Goal: Communication & Community: Answer question/provide support

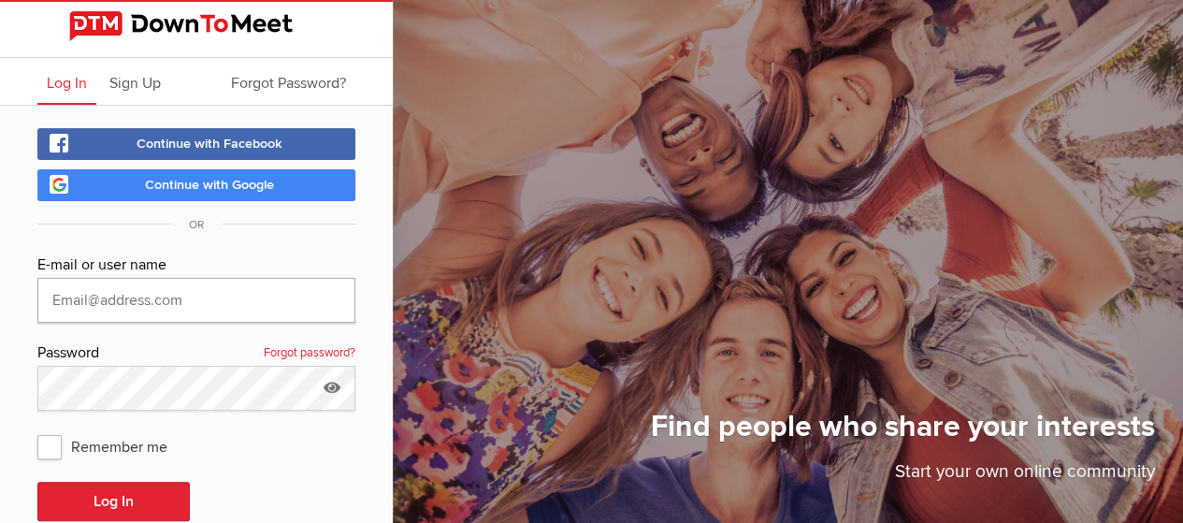
click at [156, 300] on input "text" at bounding box center [196, 300] width 318 height 45
type input "vegan_victoria@yahoo.com"
click at [333, 388] on icon at bounding box center [332, 387] width 28 height 43
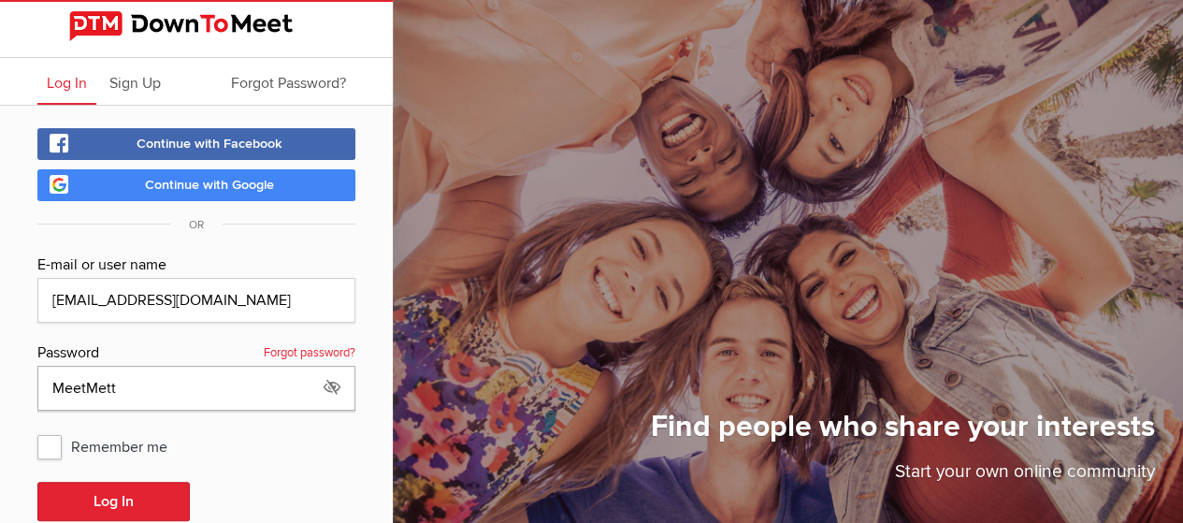
click at [151, 384] on input "MeetMett" at bounding box center [196, 388] width 318 height 45
type input "MeetMeet81"
click at [37, 482] on button "Log In" at bounding box center [113, 501] width 152 height 39
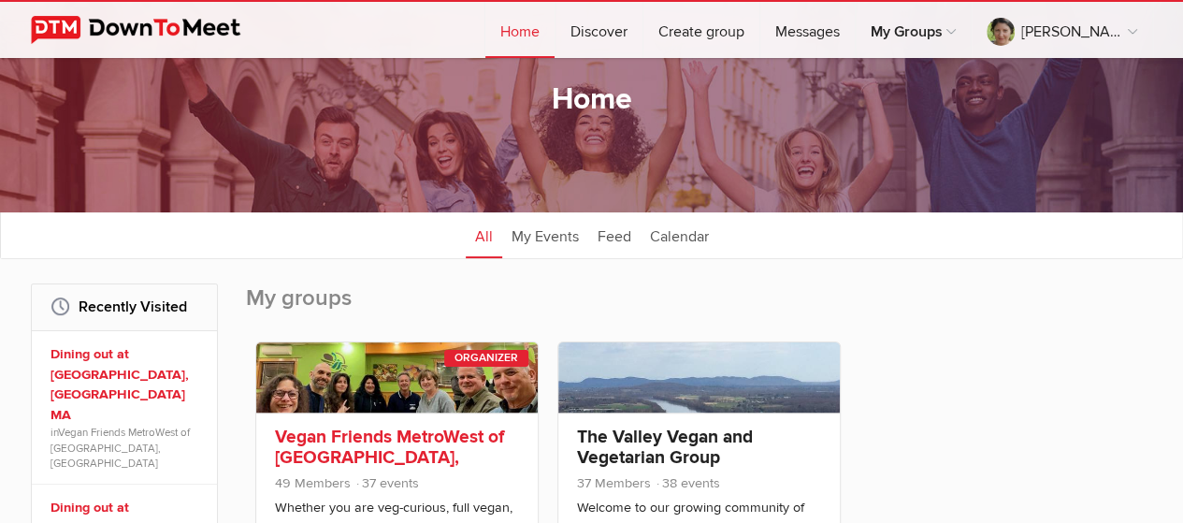
scroll to position [187, 0]
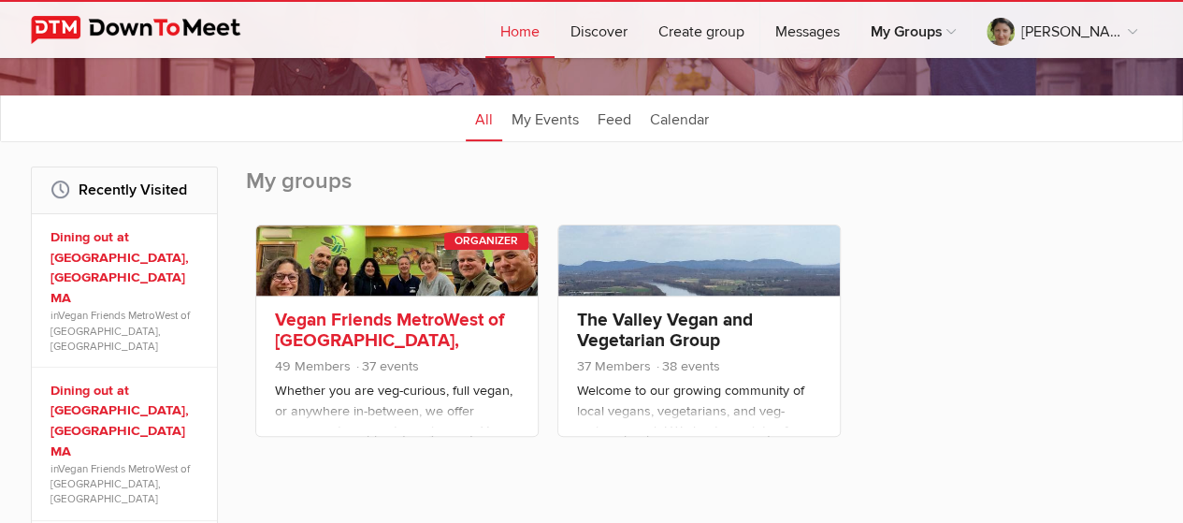
click at [337, 312] on link "Vegan Friends MetroWest of Boston, MA" at bounding box center [389, 341] width 229 height 64
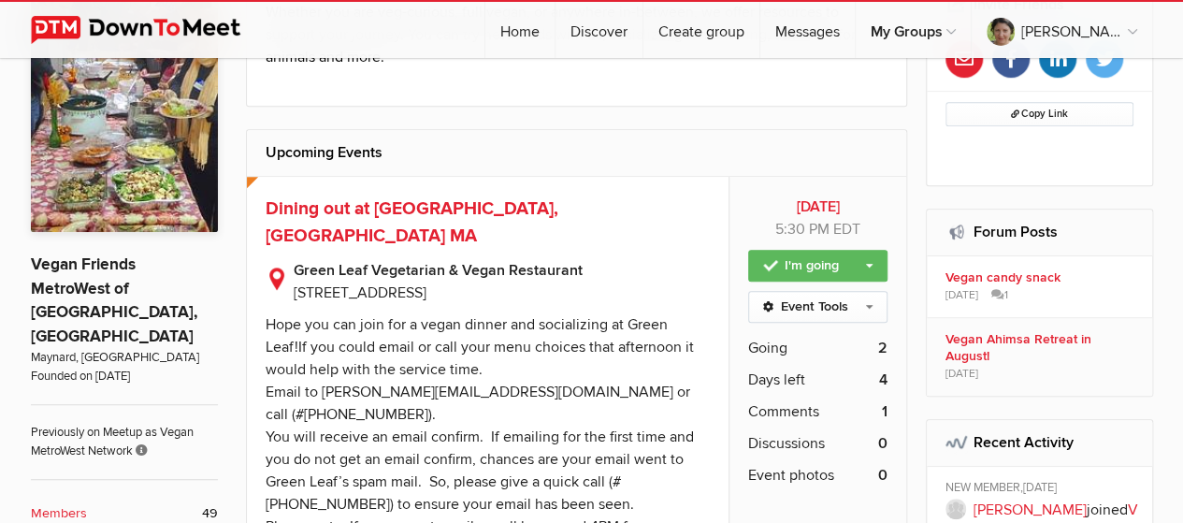
scroll to position [468, 0]
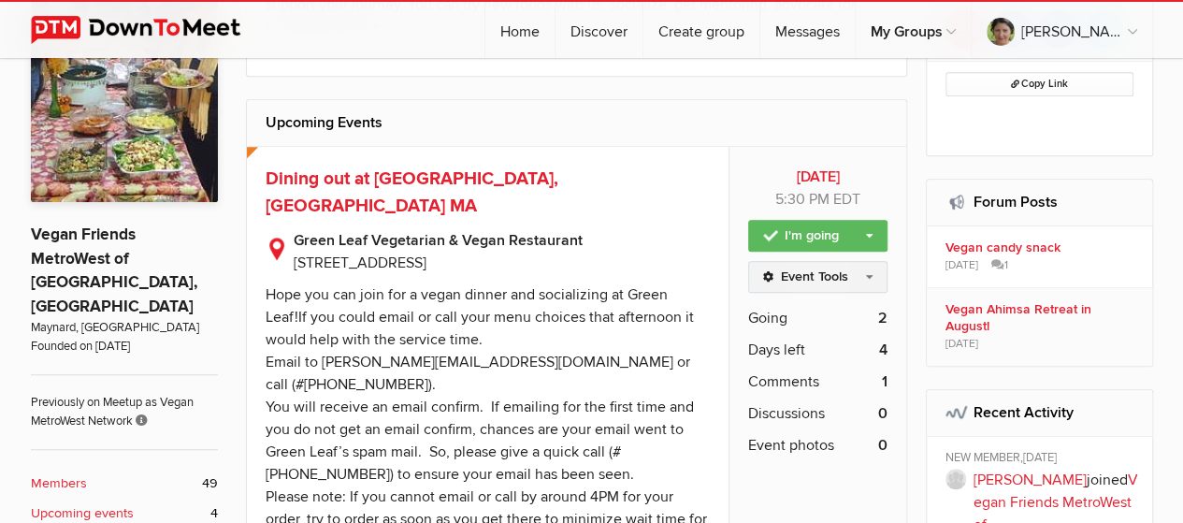
click at [858, 270] on link "Event Tools" at bounding box center [817, 277] width 139 height 32
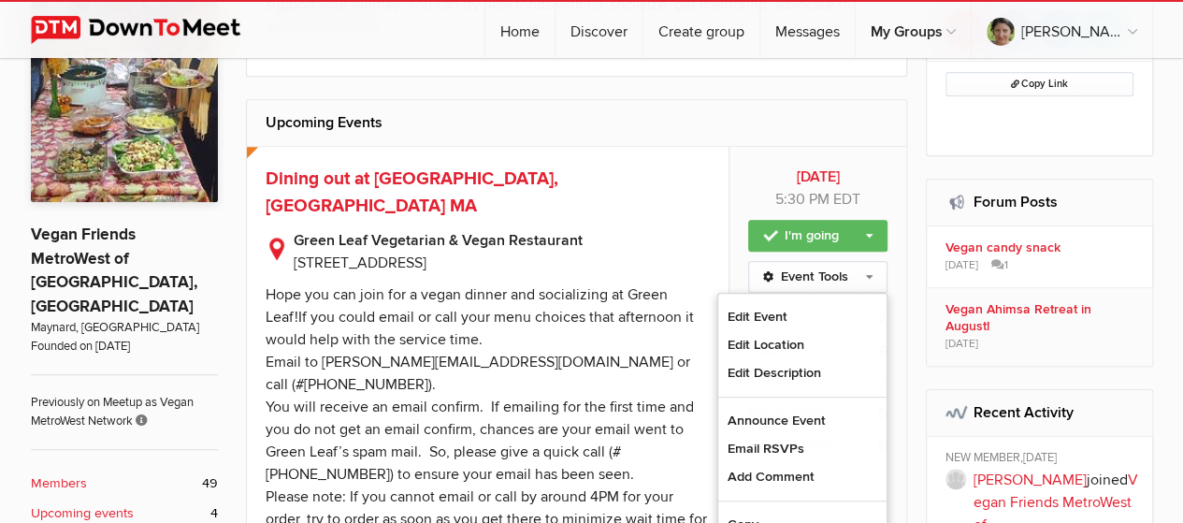
click at [692, 229] on b "Green Leaf Vegetarian & Vegan Restaurant" at bounding box center [502, 240] width 417 height 22
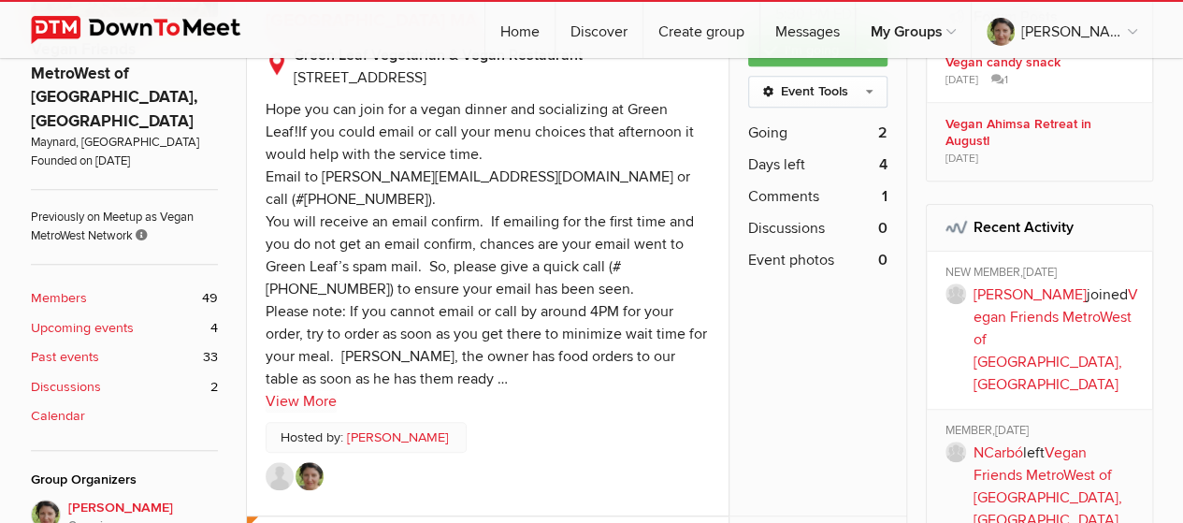
scroll to position [561, 0]
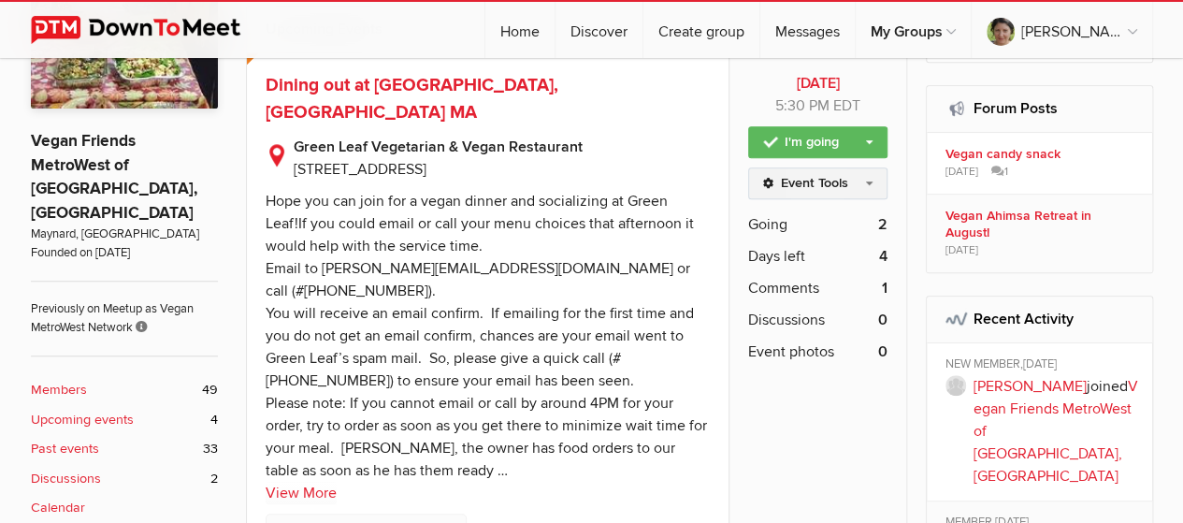
click at [839, 174] on link "Event Tools" at bounding box center [817, 183] width 139 height 32
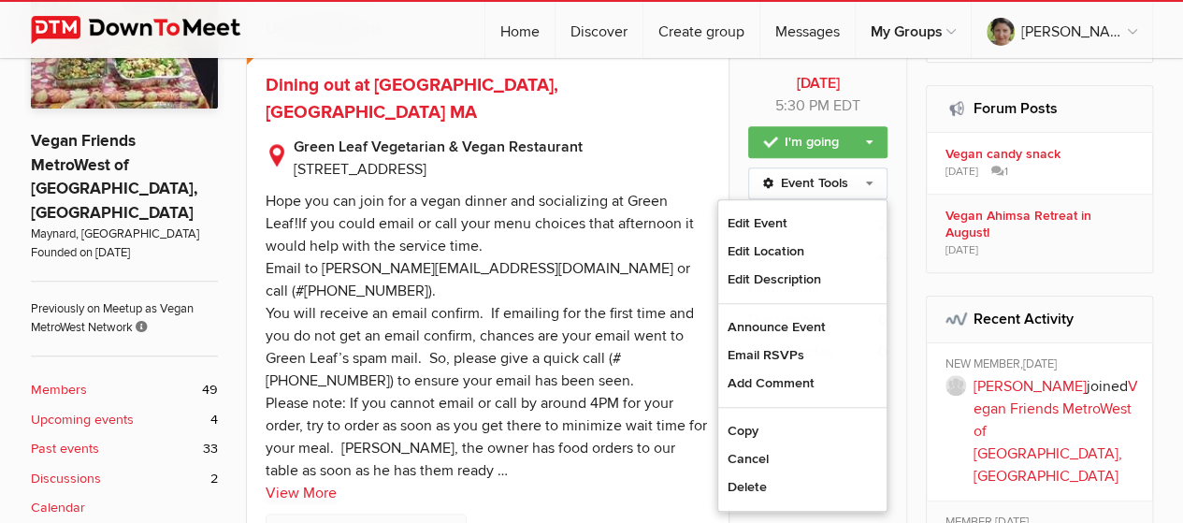
click at [635, 447] on sp-text-read-more "Hope you can join for a vegan dinner and socializing at Green Leaf!If you could…" at bounding box center [488, 342] width 445 height 324
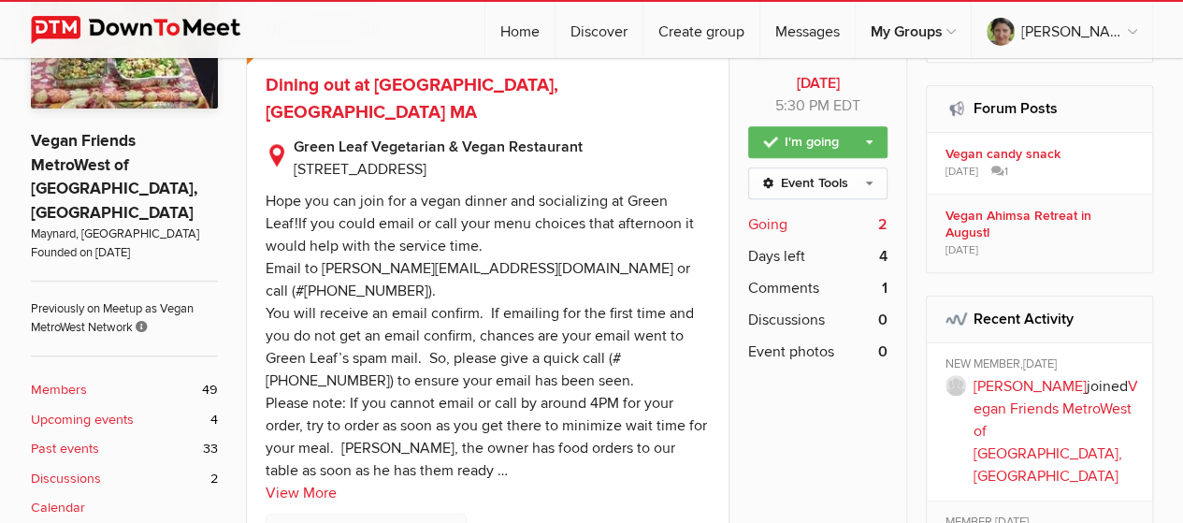
click at [762, 217] on span "Going" at bounding box center [767, 224] width 39 height 22
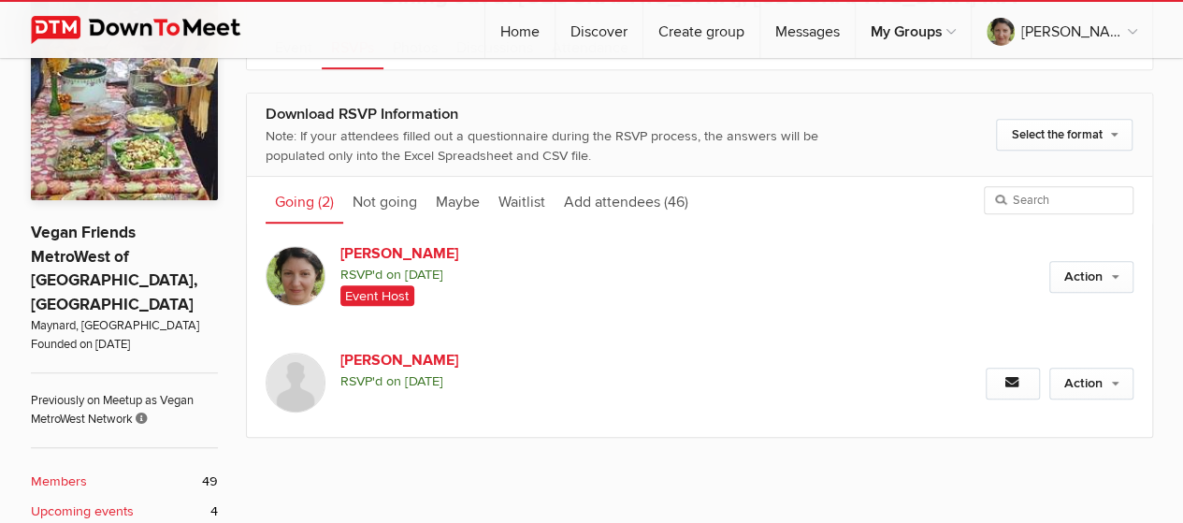
scroll to position [353, 0]
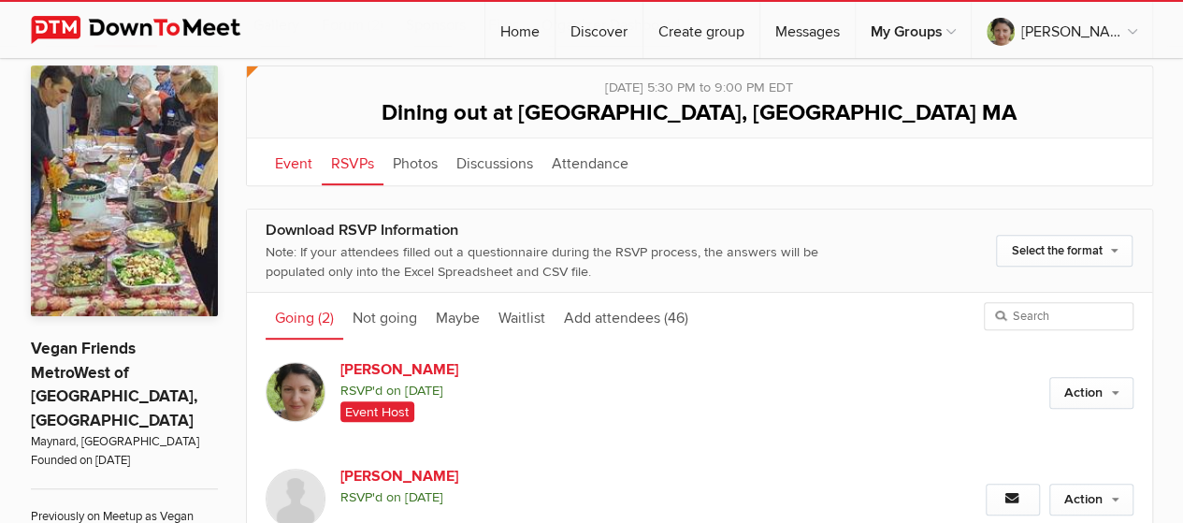
click at [289, 156] on link "Event" at bounding box center [294, 161] width 56 height 47
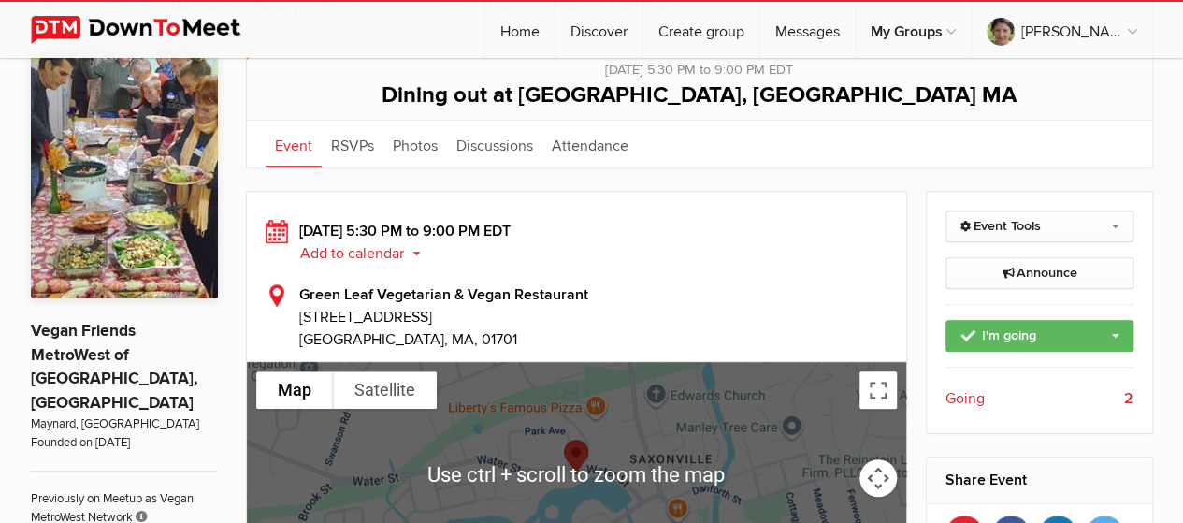
scroll to position [353, 0]
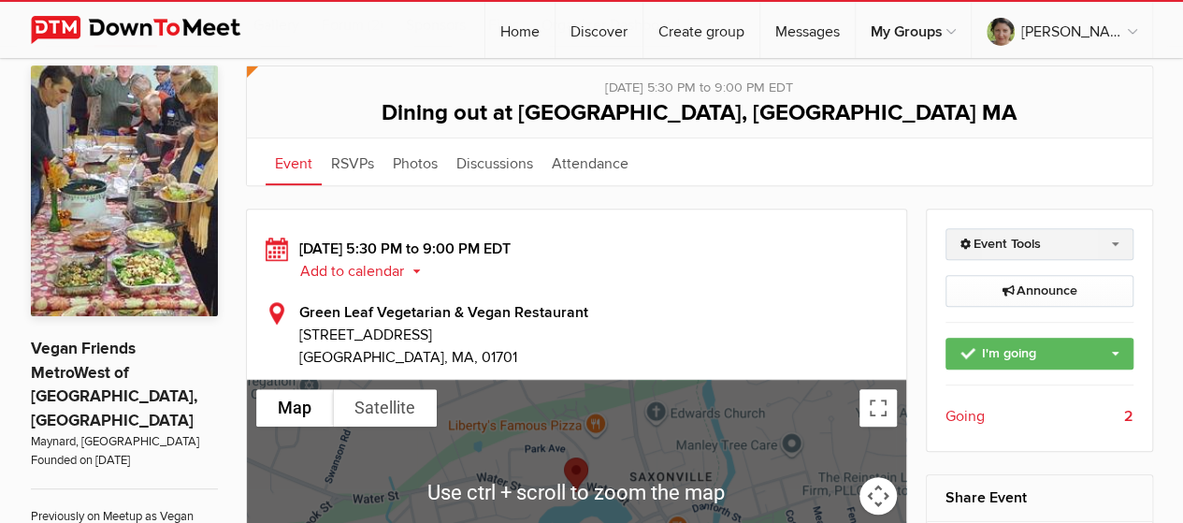
click at [1057, 240] on link "Event Tools" at bounding box center [1039, 244] width 188 height 32
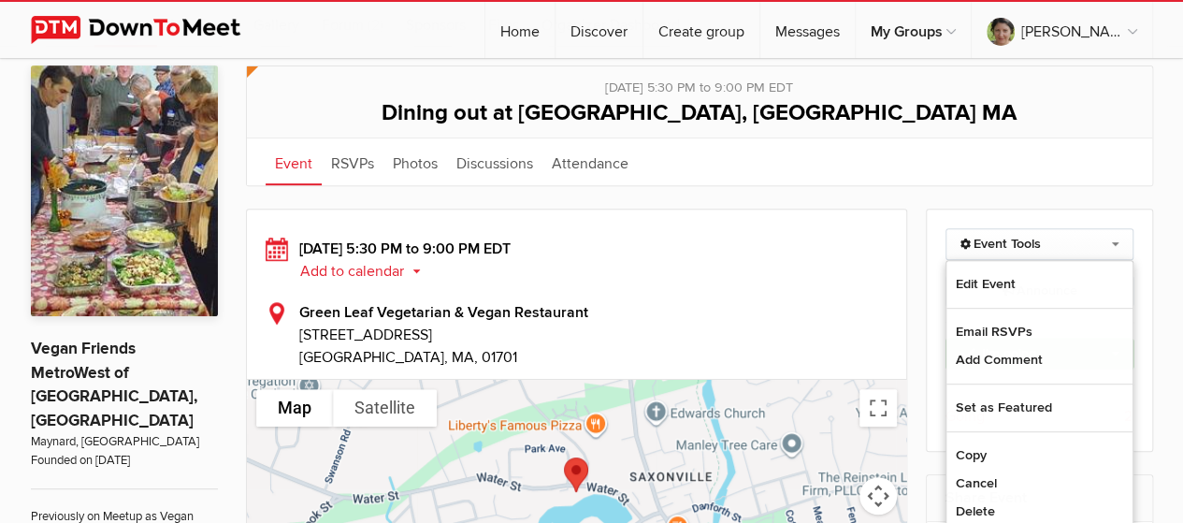
click at [800, 292] on div "Saturday, Sep 13, 2025, 5:30 PM to 9:00 PM EDT Add to calendar Outlook Apple / …" at bounding box center [577, 303] width 623 height 131
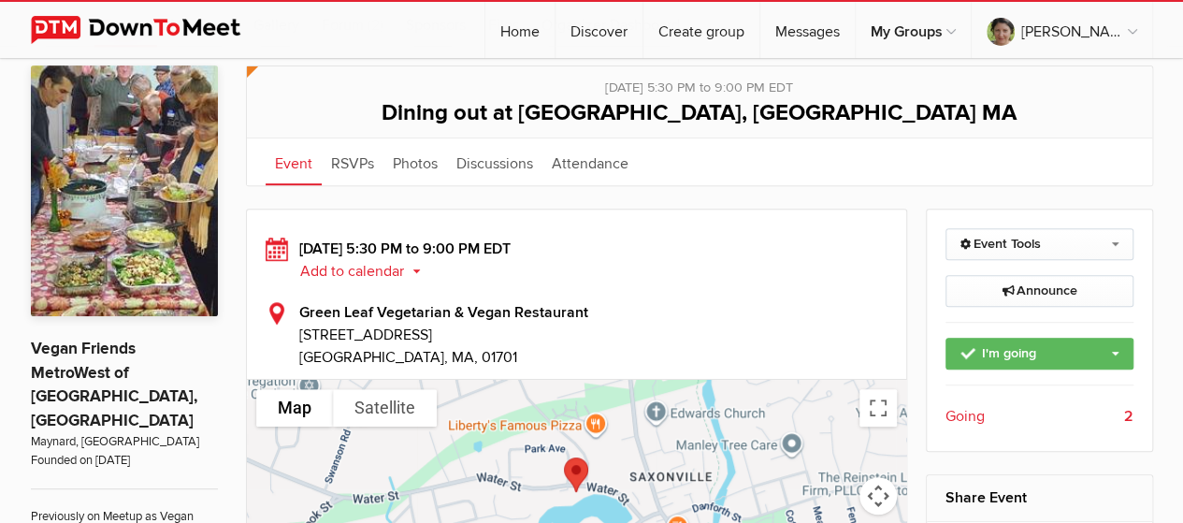
click at [290, 155] on link "Event" at bounding box center [294, 161] width 56 height 47
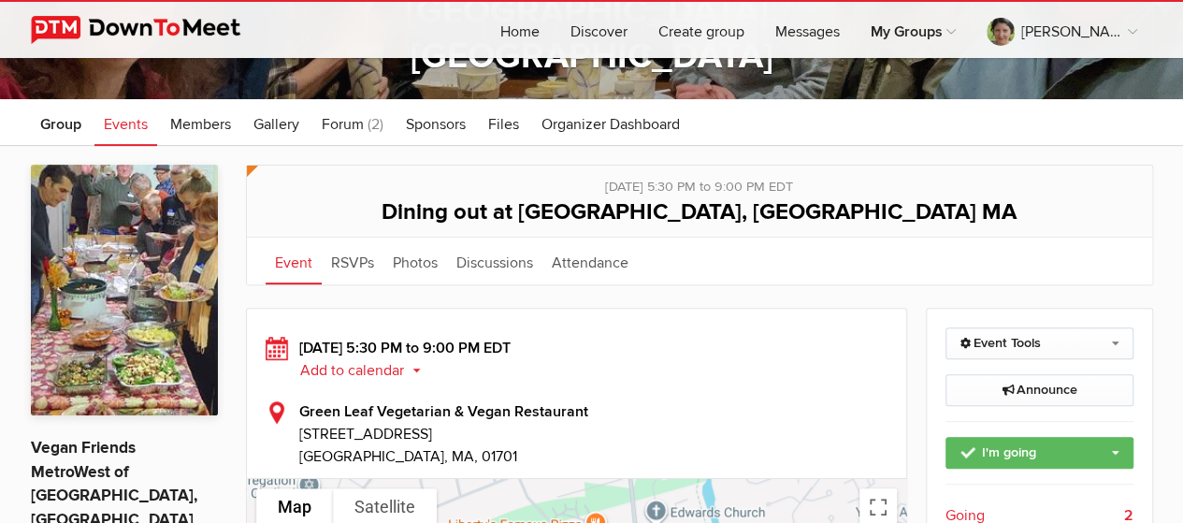
scroll to position [166, 0]
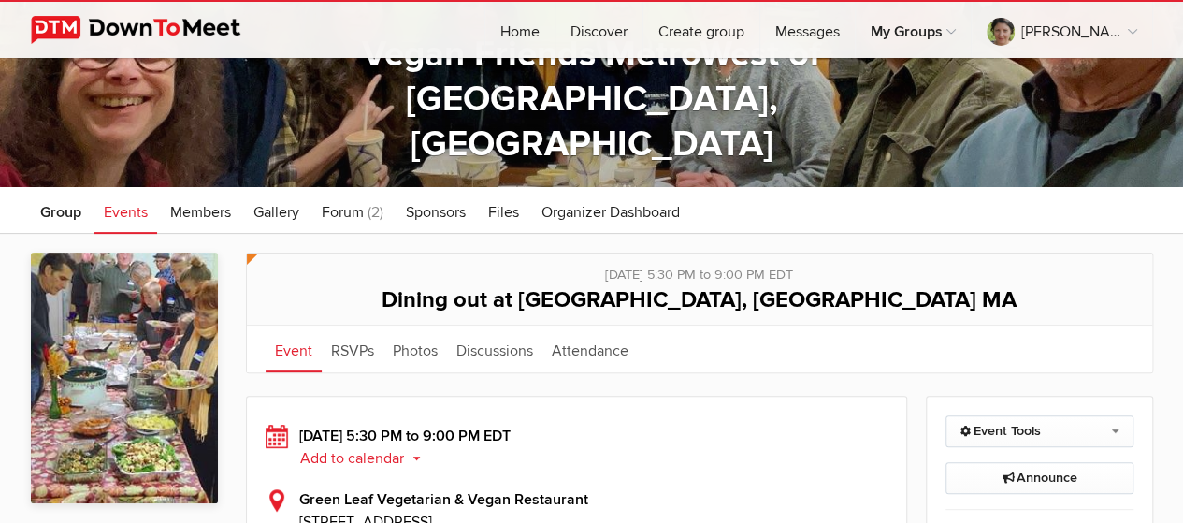
click at [122, 209] on span "Events" at bounding box center [126, 212] width 44 height 19
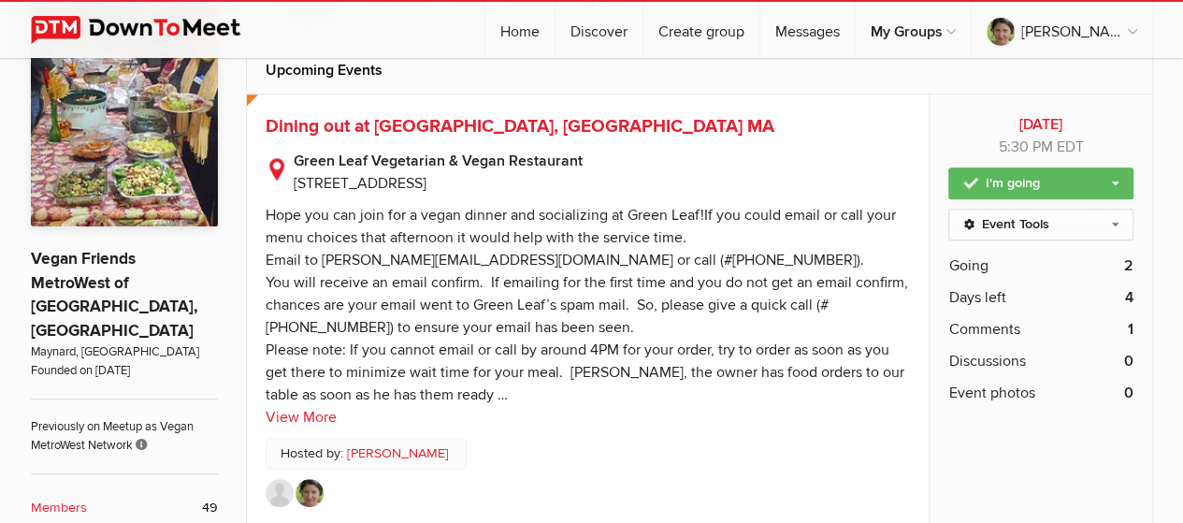
scroll to position [353, 0]
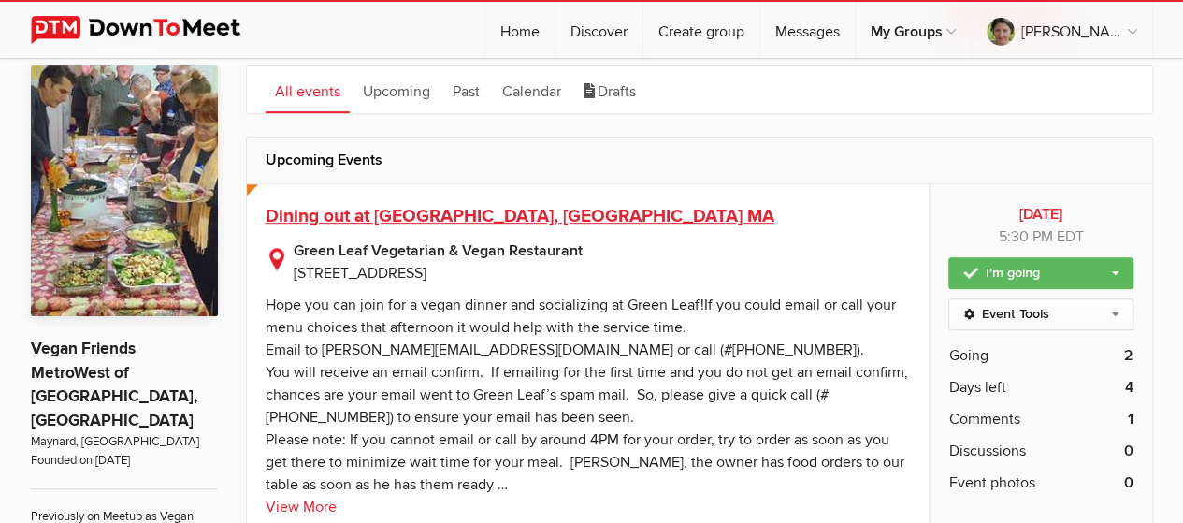
click at [405, 205] on span "Dining out at Green Leaf, Framingham MA" at bounding box center [520, 216] width 509 height 22
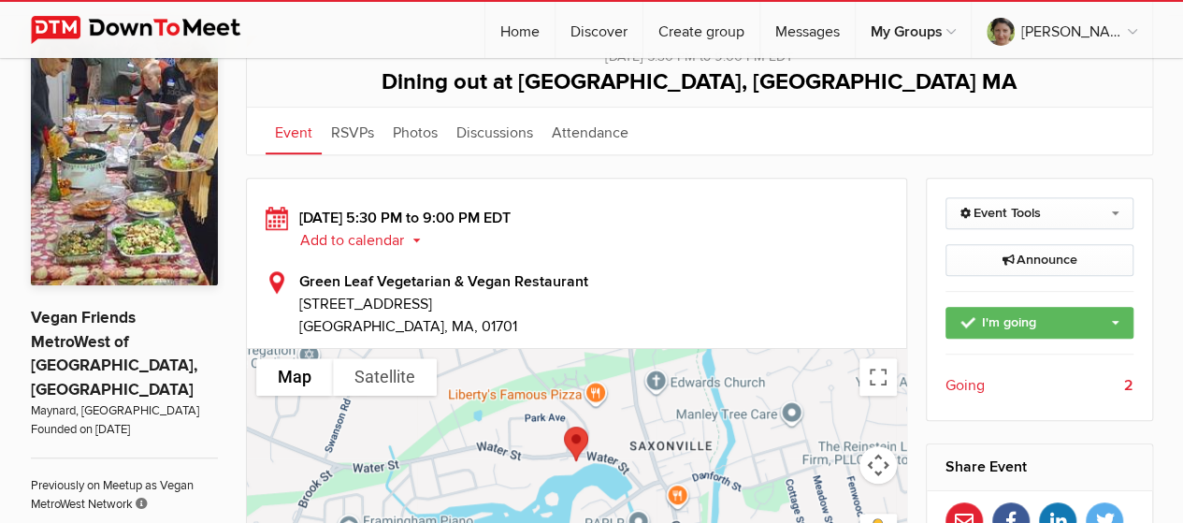
scroll to position [374, 0]
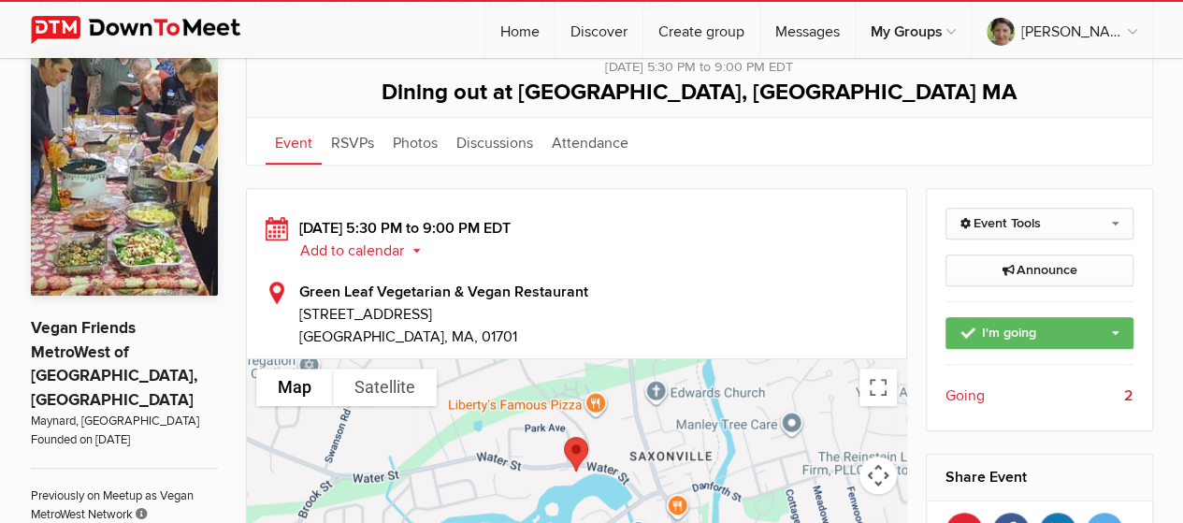
click at [722, 270] on div "Saturday, Sep 13, 2025, 5:30 PM to 9:00 PM EDT Add to calendar Outlook Apple / …" at bounding box center [577, 282] width 623 height 131
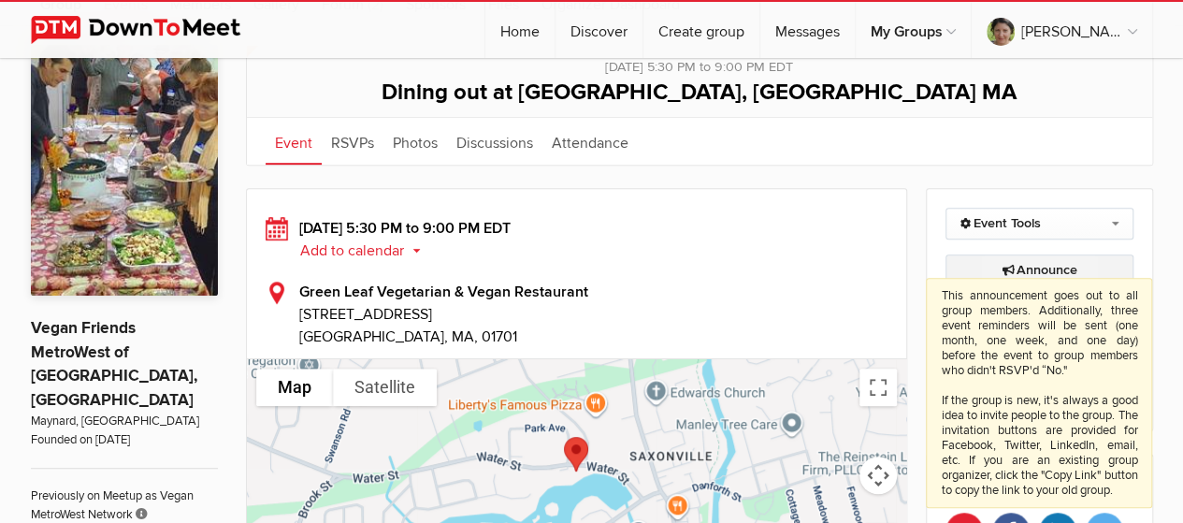
click at [1002, 265] on icon at bounding box center [1009, 270] width 14 height 11
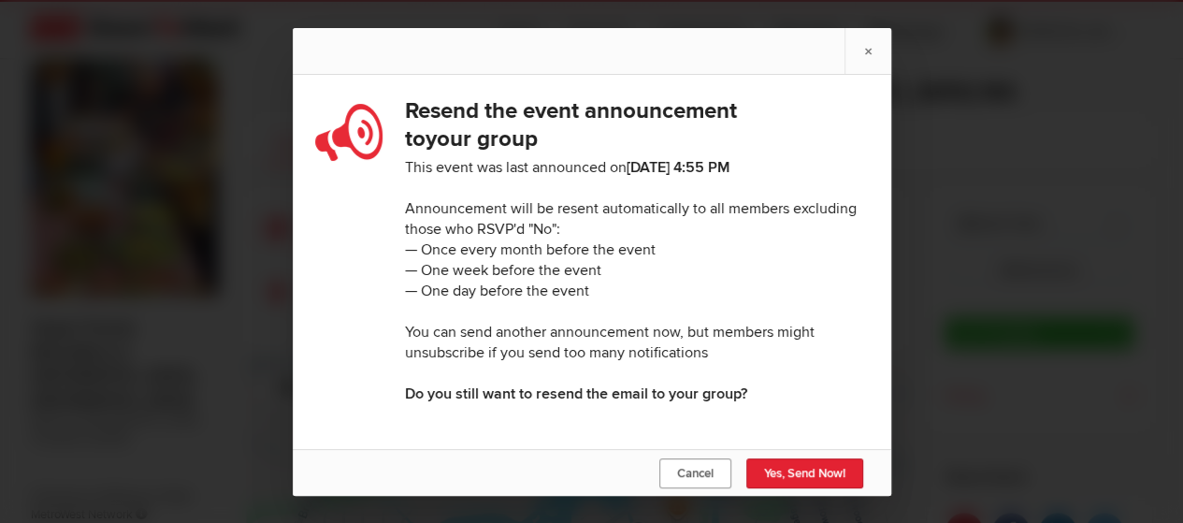
click at [681, 476] on span "Cancel" at bounding box center [695, 473] width 36 height 15
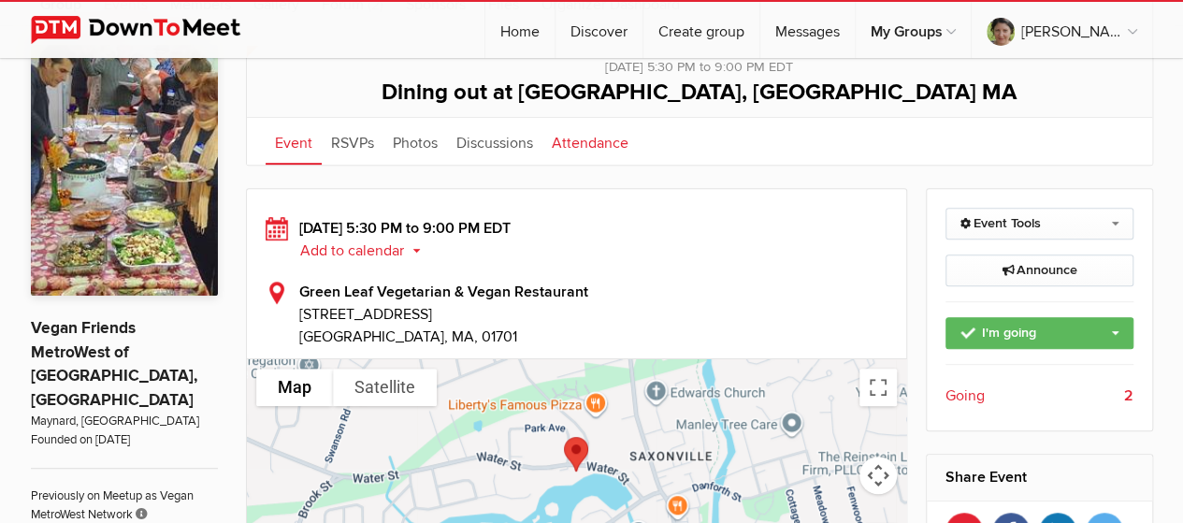
click at [576, 134] on link "Attendance" at bounding box center [589, 141] width 95 height 47
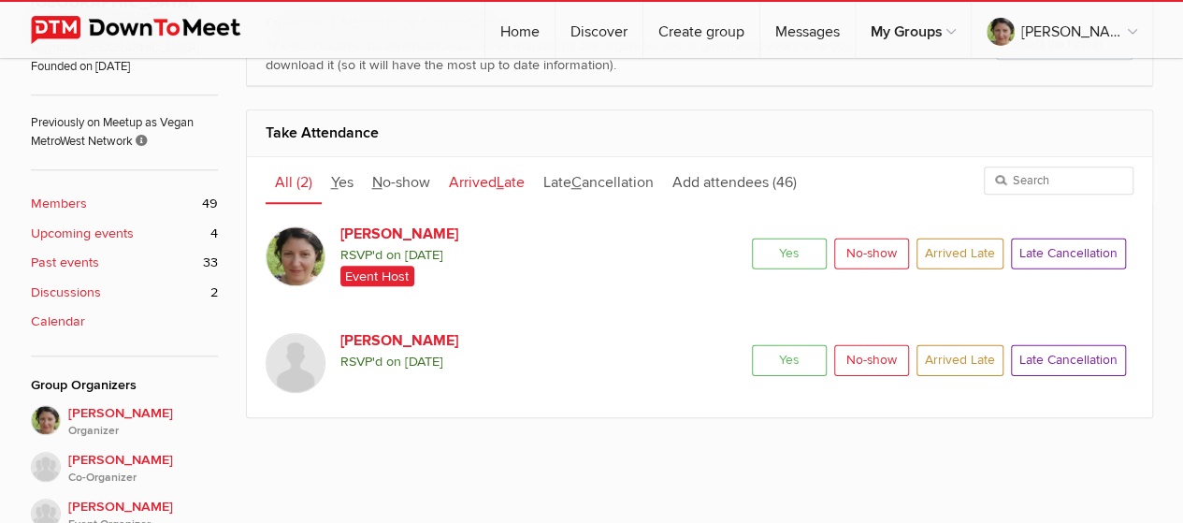
scroll to position [748, 0]
click at [717, 173] on span "Add attendees" at bounding box center [720, 181] width 96 height 19
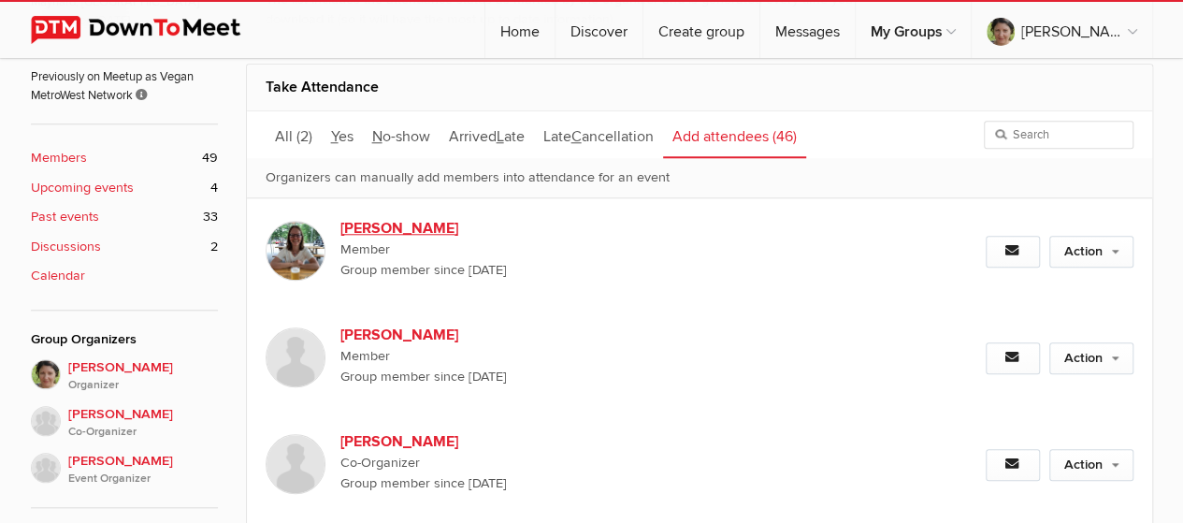
scroll to position [561, 0]
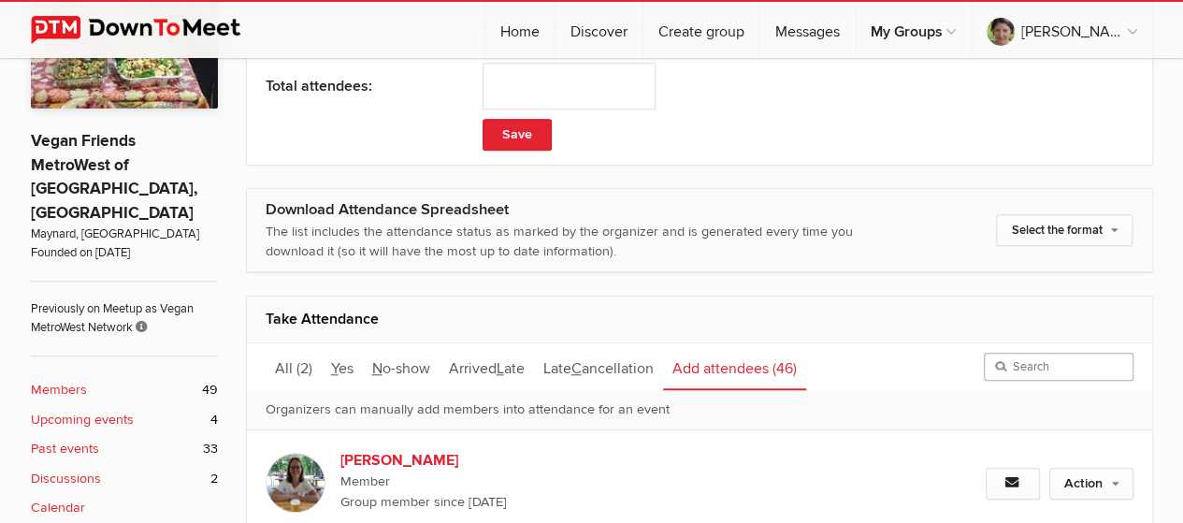
click at [1021, 357] on input "search" at bounding box center [1059, 367] width 150 height 28
type input "john"
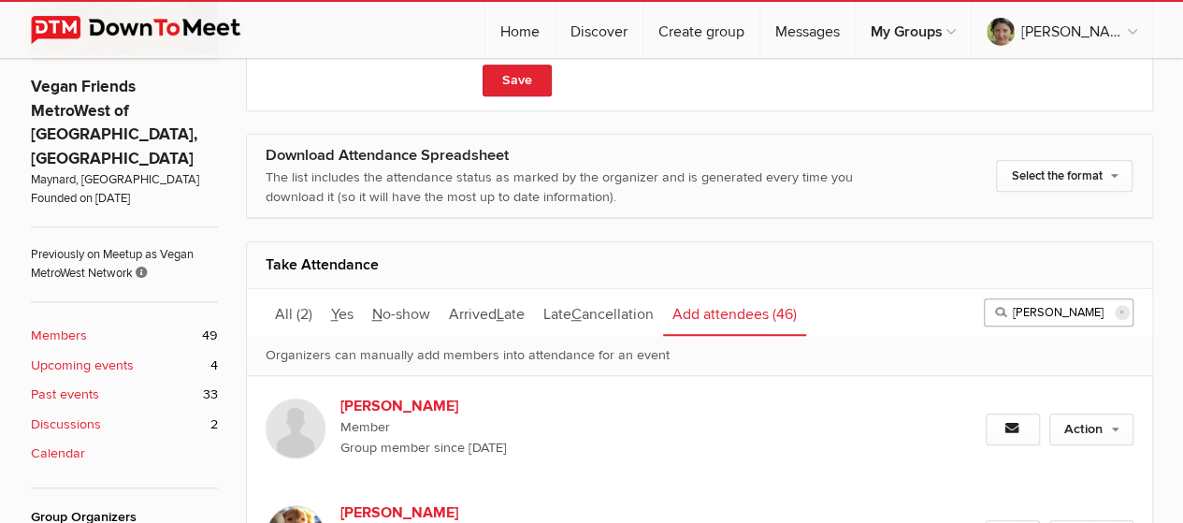
scroll to position [748, 0]
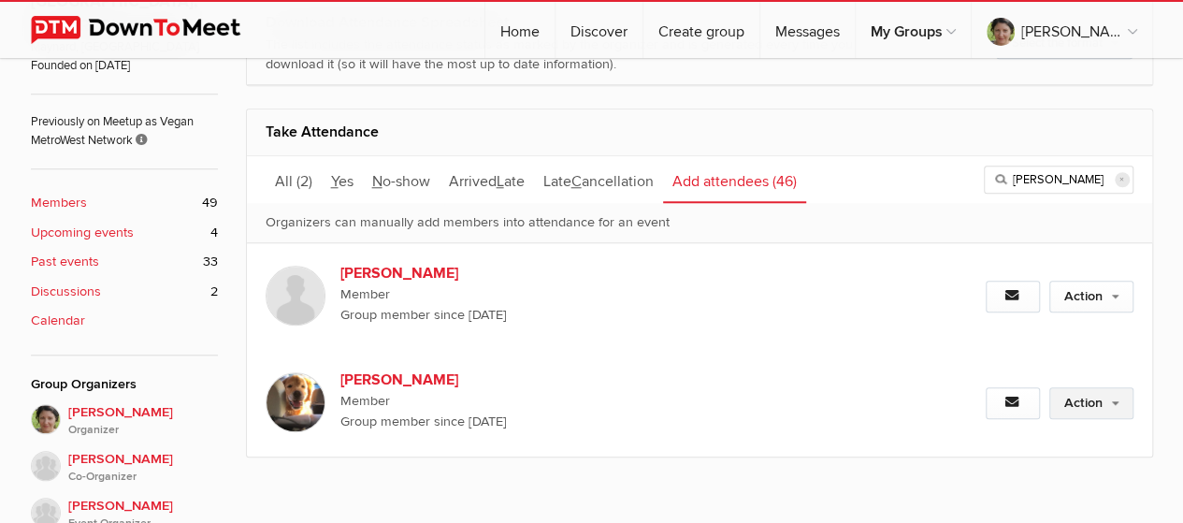
click at [1124, 396] on link "Action" at bounding box center [1091, 403] width 84 height 32
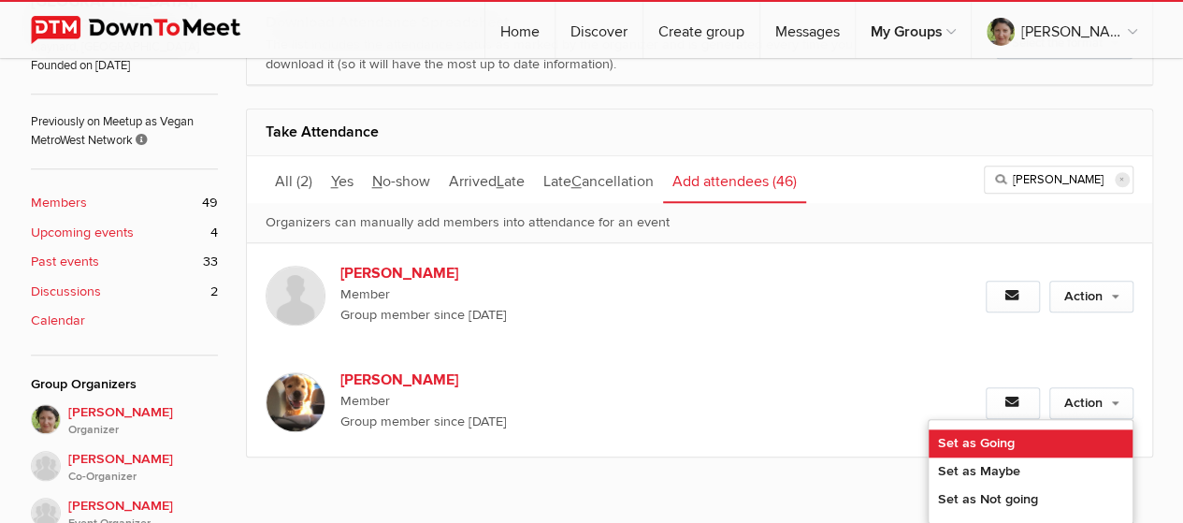
click at [950, 432] on link "Set as Going" at bounding box center [1031, 443] width 204 height 28
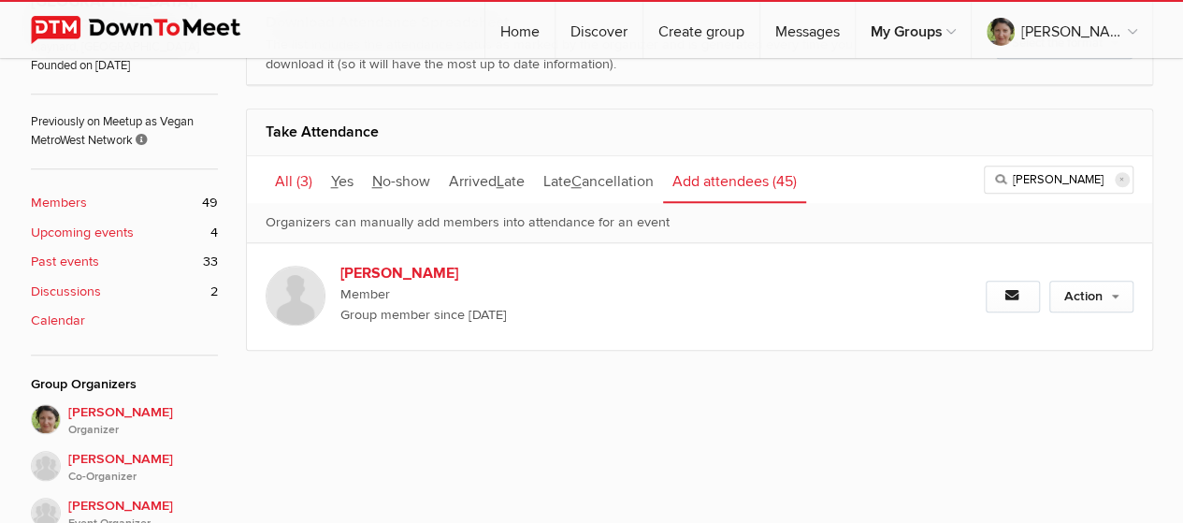
click at [275, 168] on link "All (3)" at bounding box center [294, 179] width 56 height 47
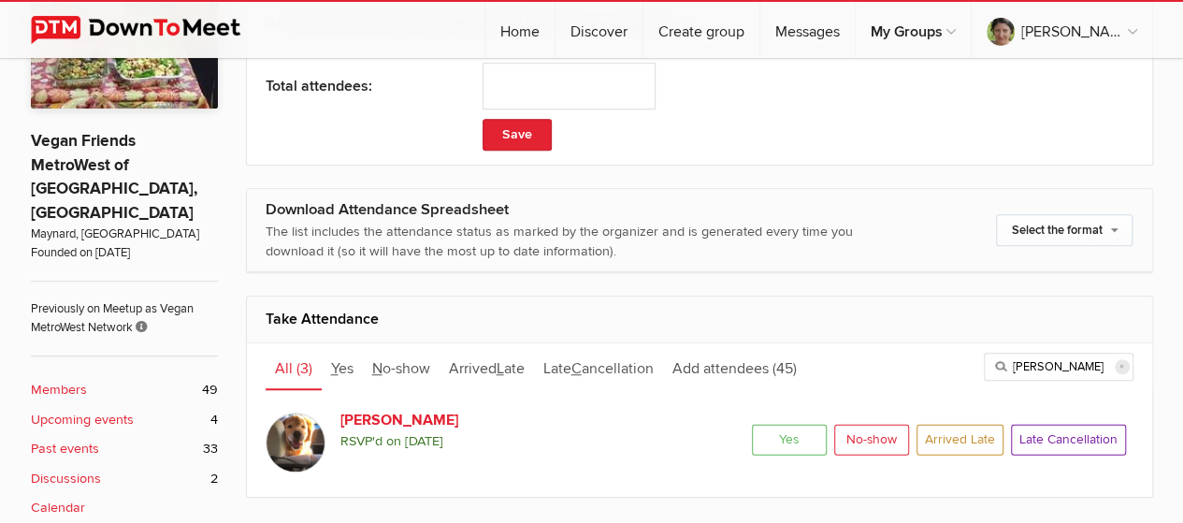
scroll to position [374, 0]
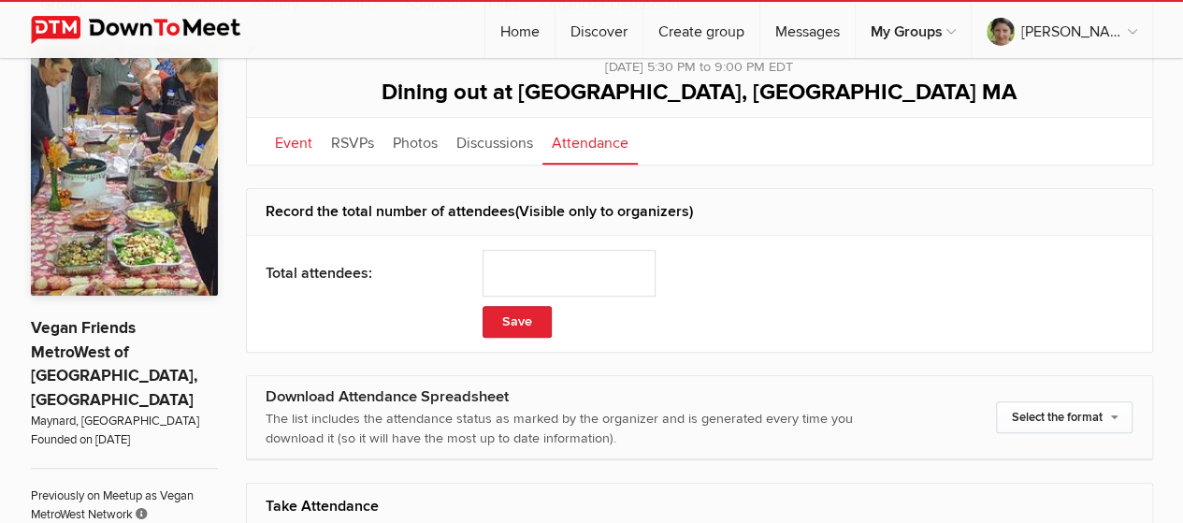
click at [284, 136] on link "Event" at bounding box center [294, 141] width 56 height 47
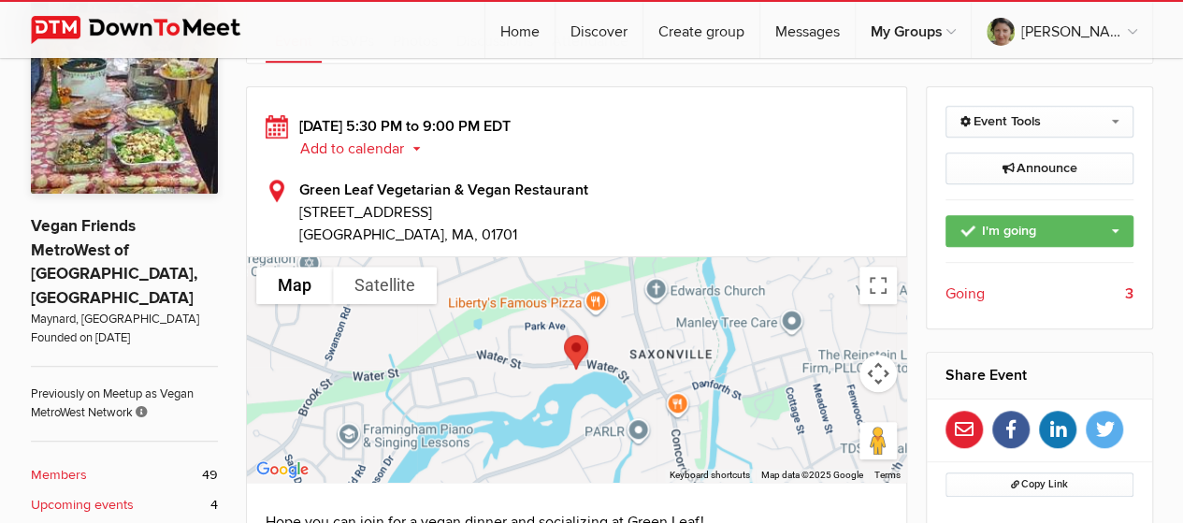
scroll to position [468, 0]
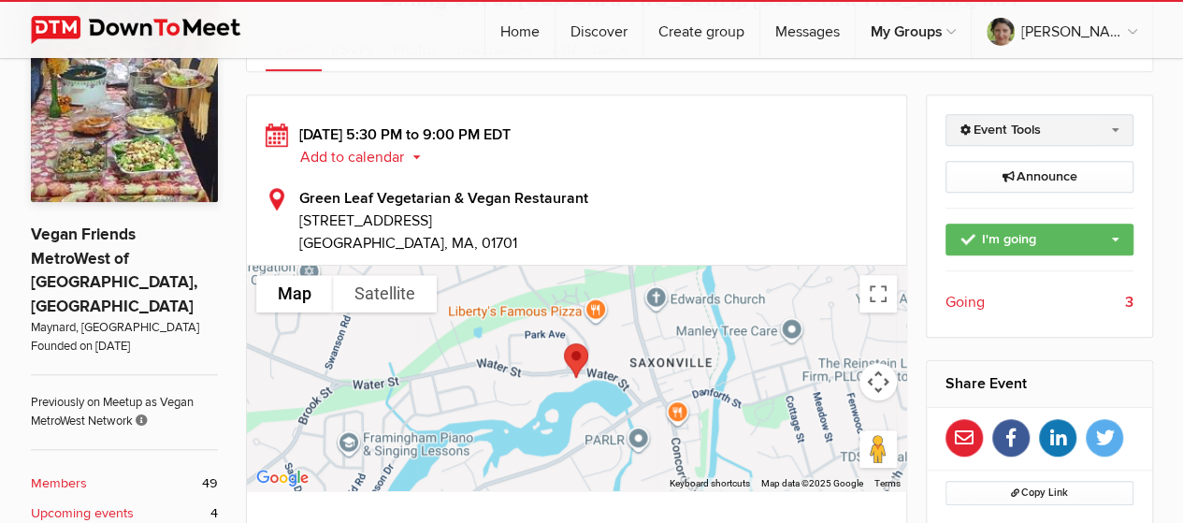
click at [1108, 122] on link "Event Tools" at bounding box center [1039, 130] width 188 height 32
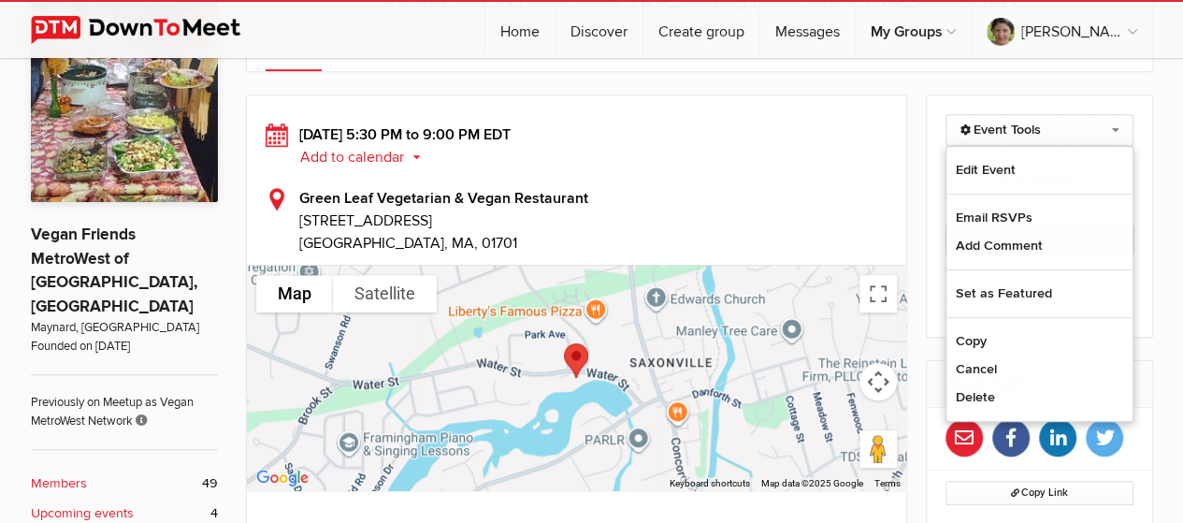
click at [804, 187] on div "Green Leaf Vegetarian & Vegan Restaurant 62 Water Street Framingham, MA, 01701" at bounding box center [577, 220] width 623 height 67
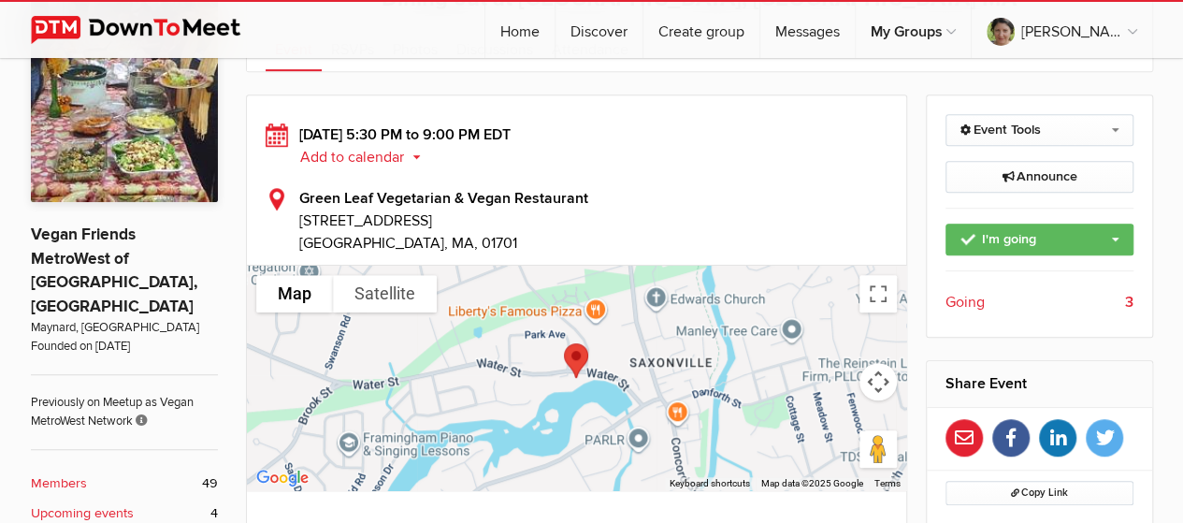
click at [971, 295] on span "Going" at bounding box center [964, 302] width 39 height 22
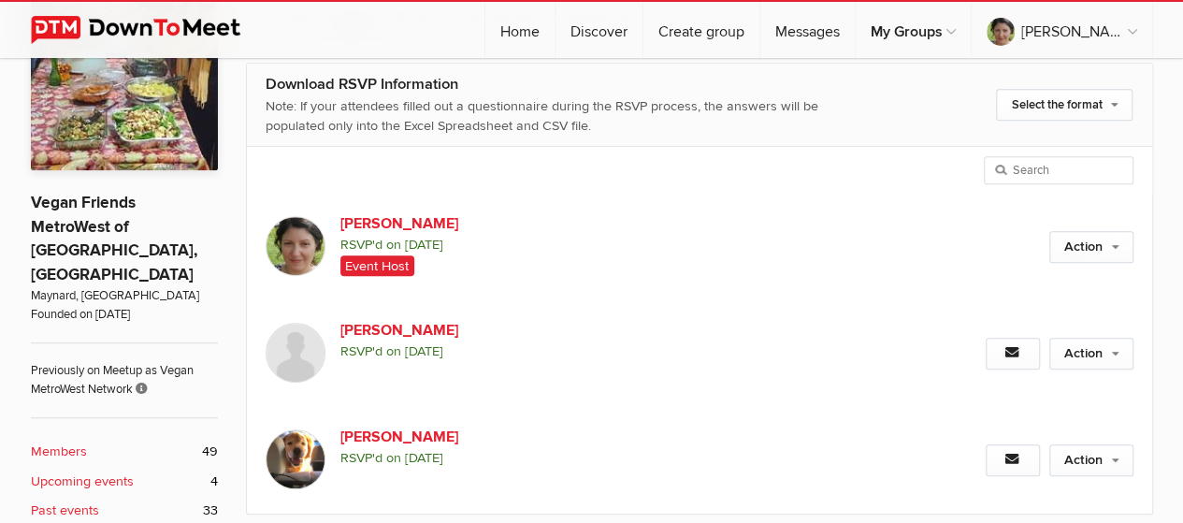
scroll to position [541, 0]
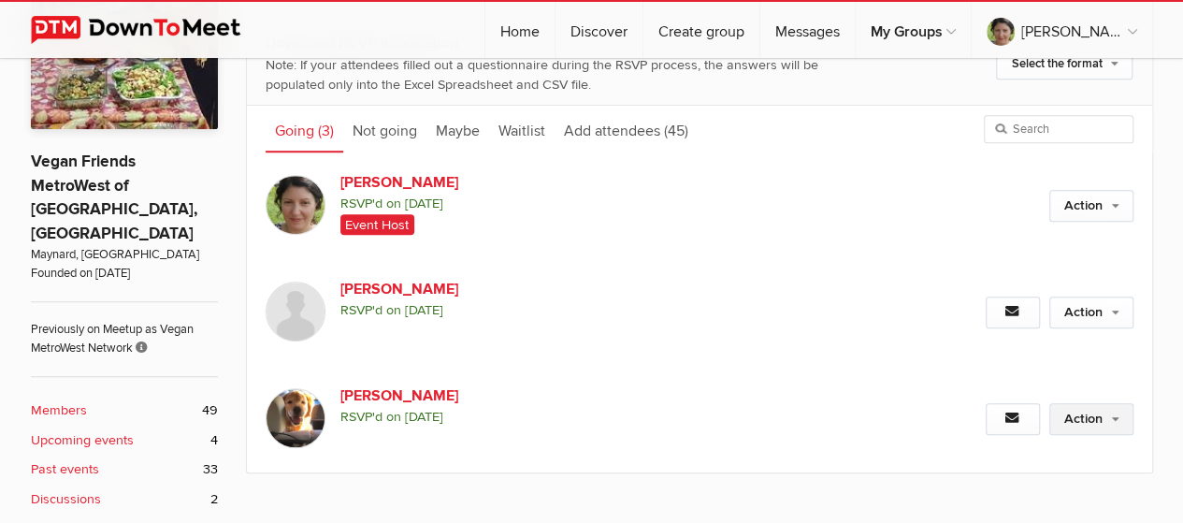
click at [1115, 422] on link "Action" at bounding box center [1091, 419] width 84 height 32
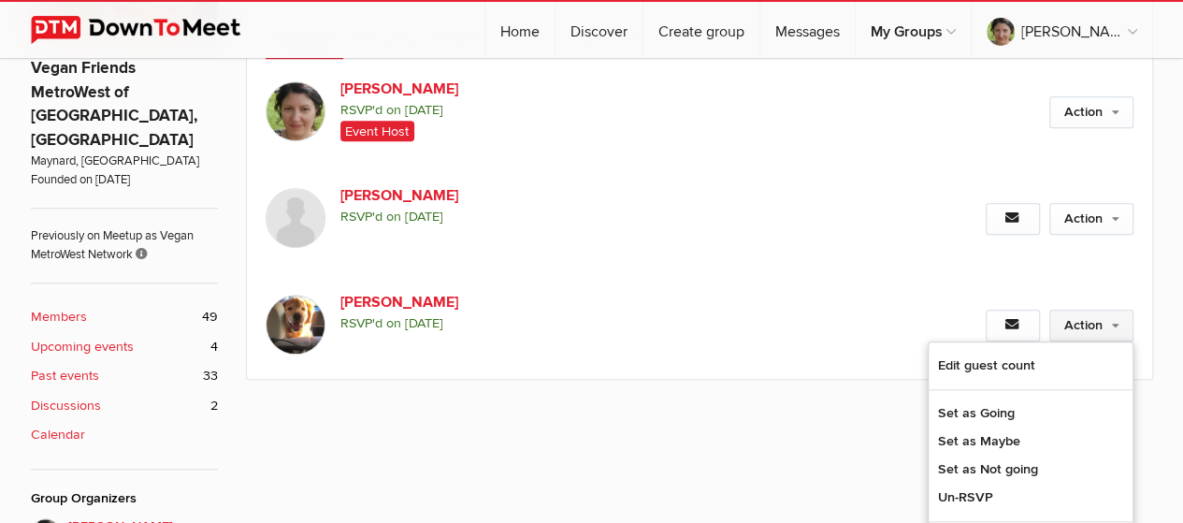
scroll to position [728, 0]
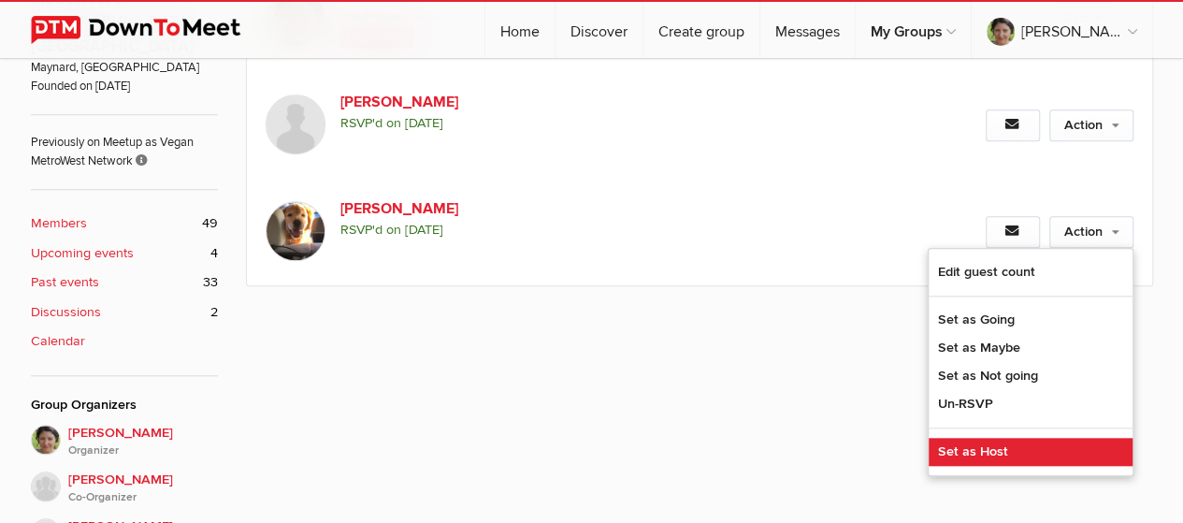
click at [973, 442] on link "Set as Host" at bounding box center [1031, 452] width 204 height 28
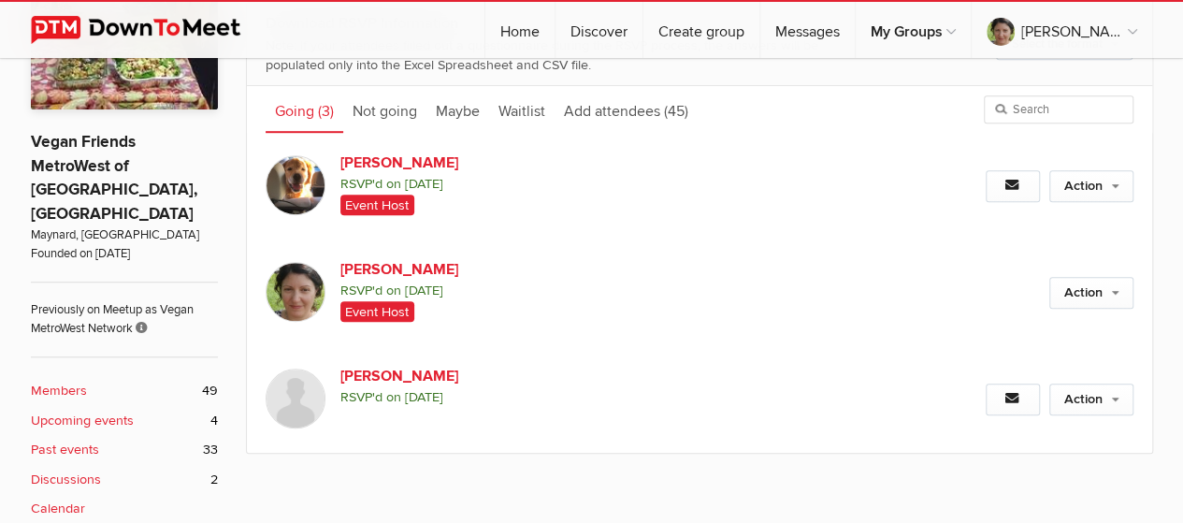
scroll to position [460, 0]
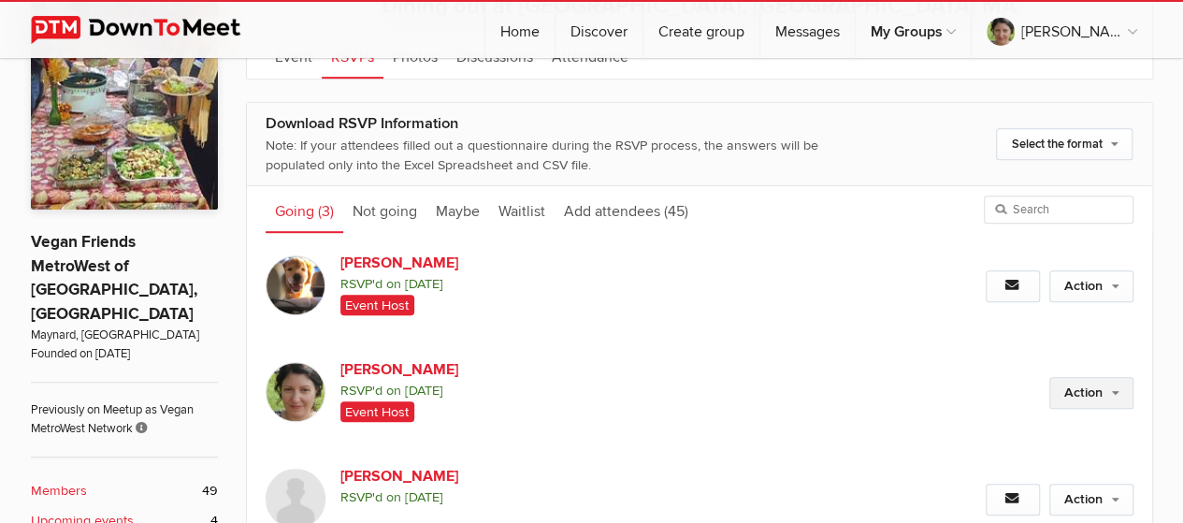
click at [1120, 386] on link "Action" at bounding box center [1091, 393] width 84 height 32
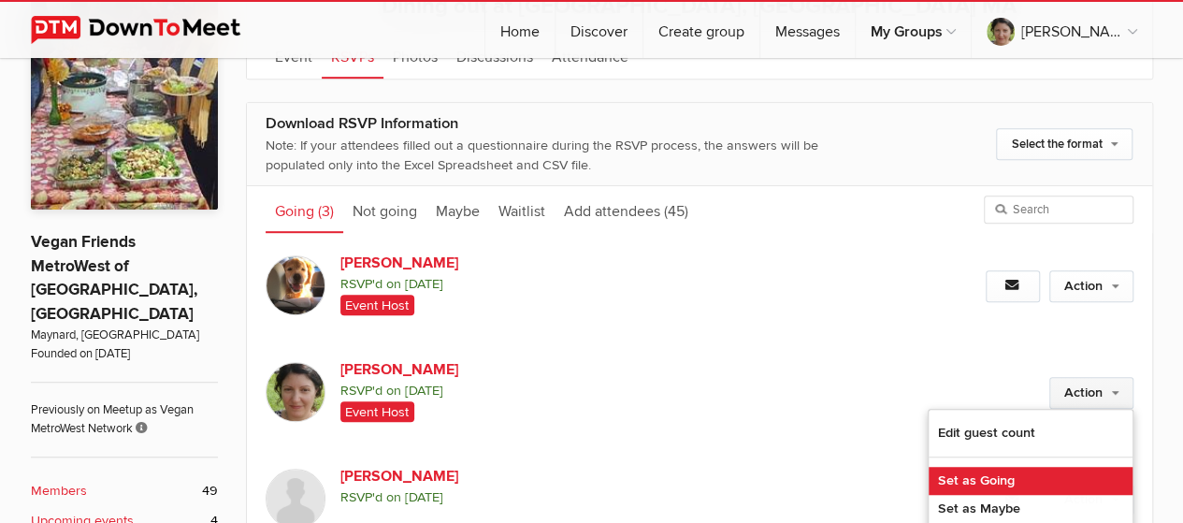
scroll to position [554, 0]
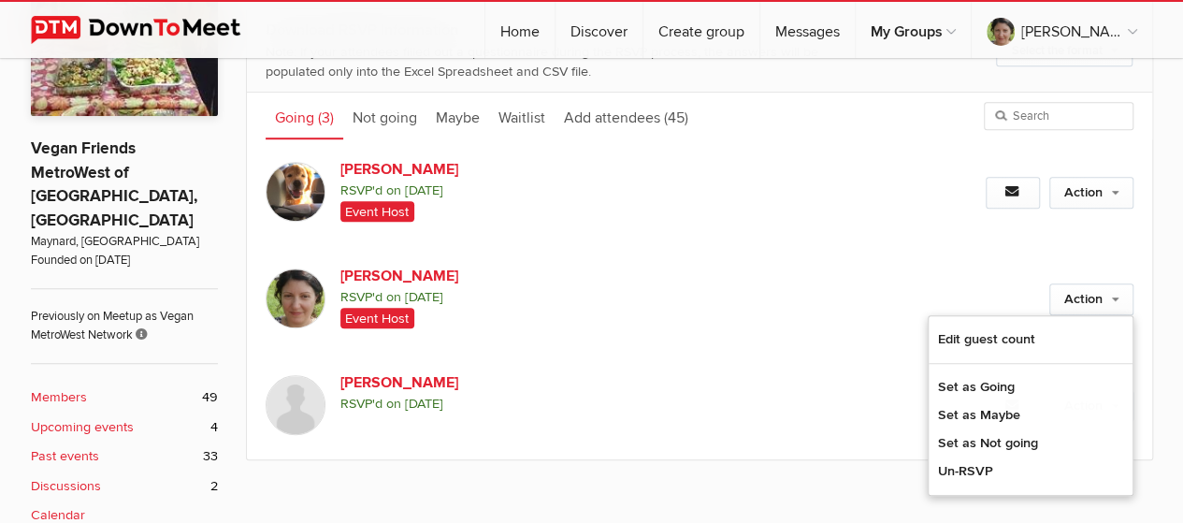
click at [761, 216] on span "John F RSVP'd on September 9, 2025 Event Host" at bounding box center [606, 190] width 533 height 65
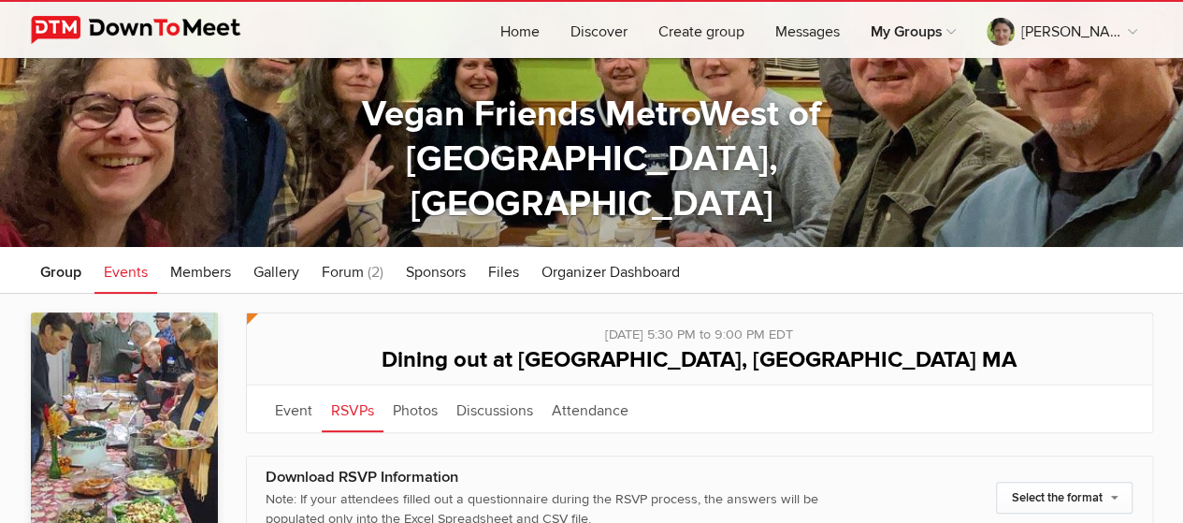
scroll to position [0, 0]
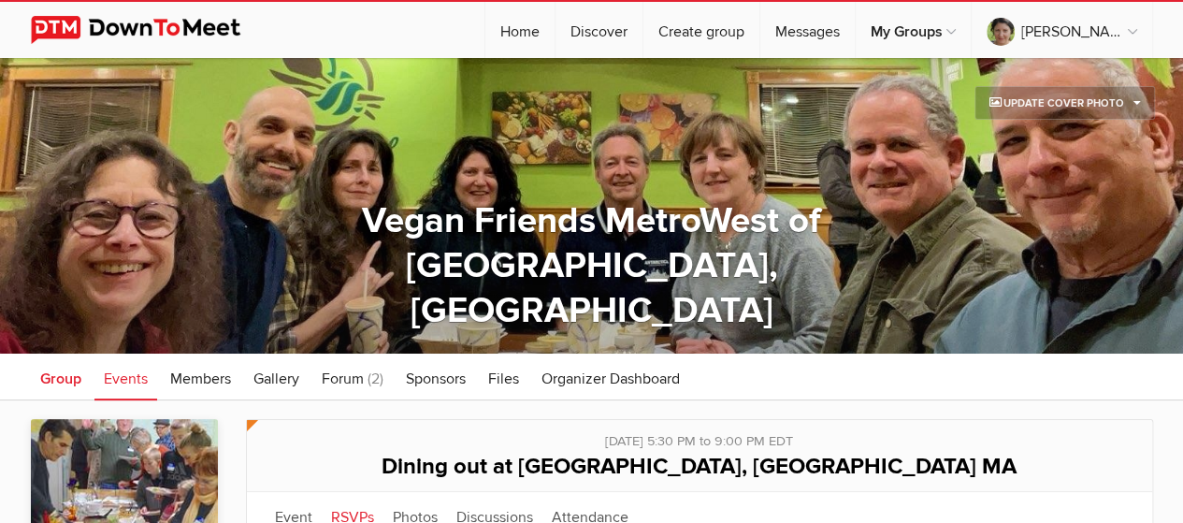
click at [49, 374] on span "Group" at bounding box center [60, 378] width 41 height 19
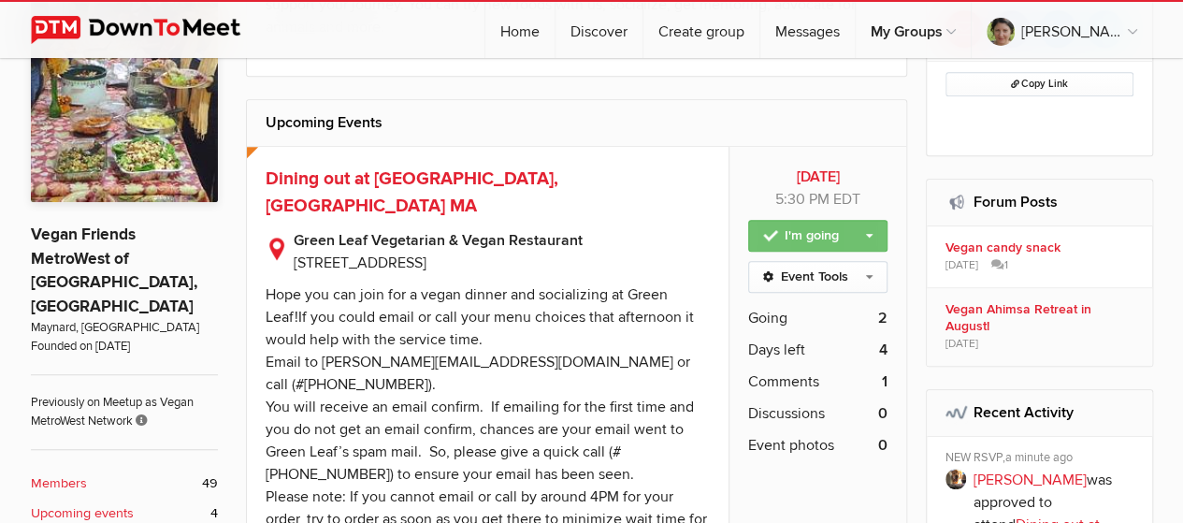
scroll to position [374, 0]
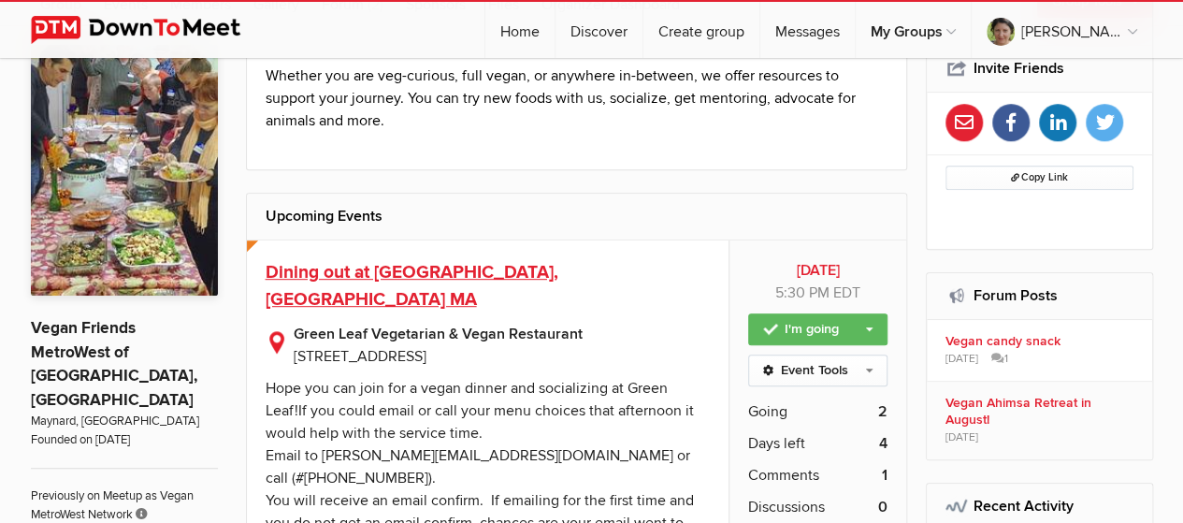
click at [440, 263] on span "Dining out at Green Leaf, Framingham MA" at bounding box center [412, 286] width 293 height 50
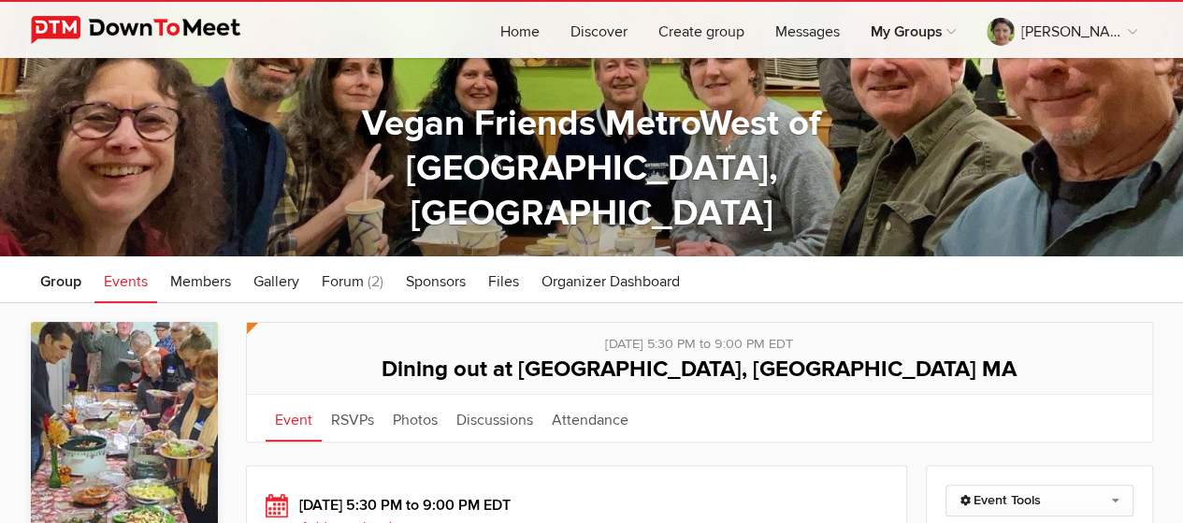
scroll to position [94, 0]
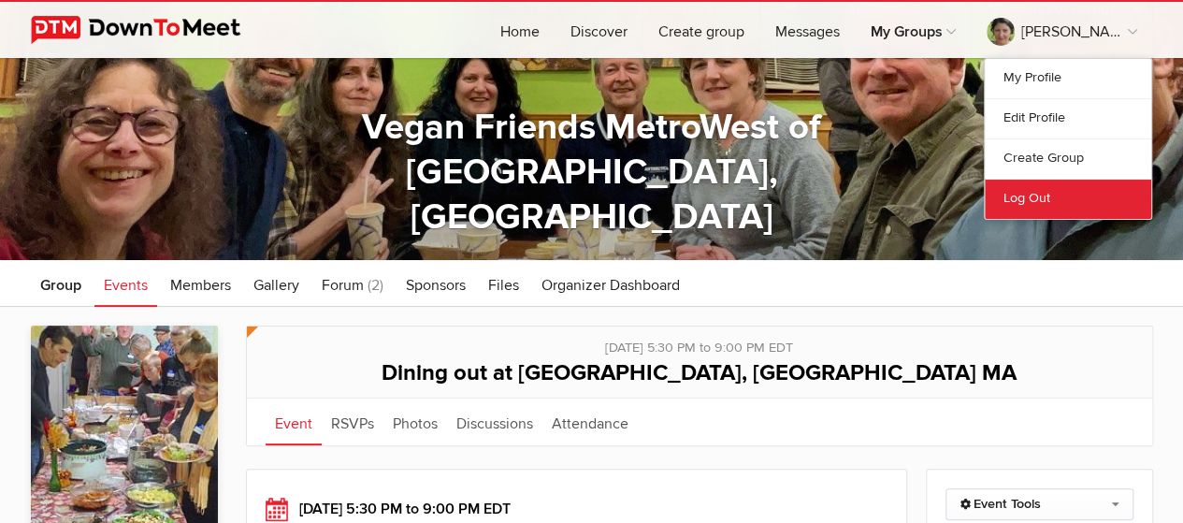
click at [1032, 198] on link "Log Out" at bounding box center [1068, 199] width 166 height 40
